Goal: Task Accomplishment & Management: Manage account settings

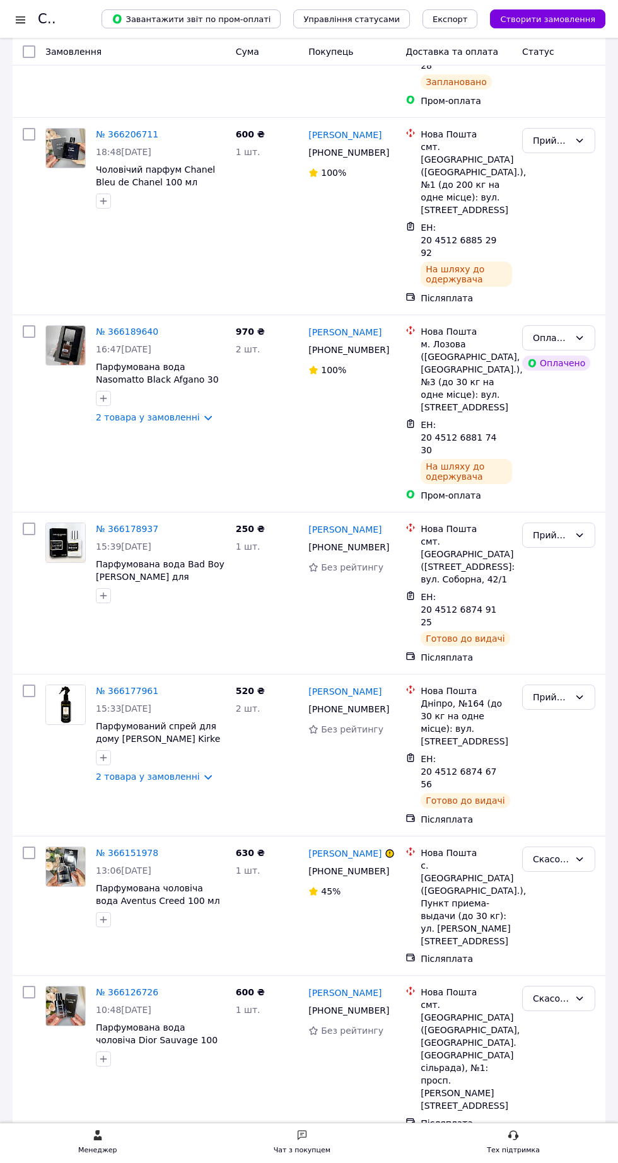
scroll to position [1193, 0]
